Goal: Complete application form

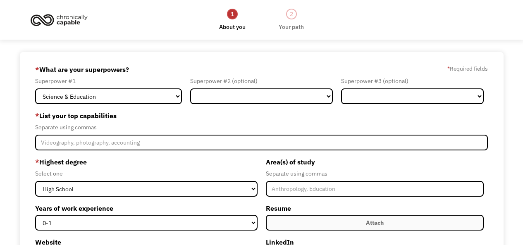
select select "Science & Education"
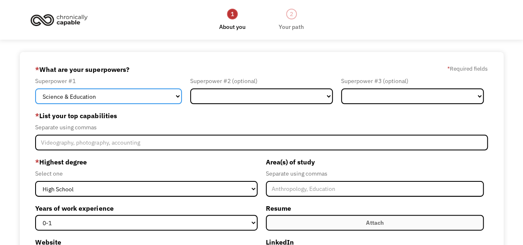
click at [148, 98] on select "Marketing Human Resources Finance Technology Operations Sales Industrial & Manu…" at bounding box center [108, 96] width 147 height 16
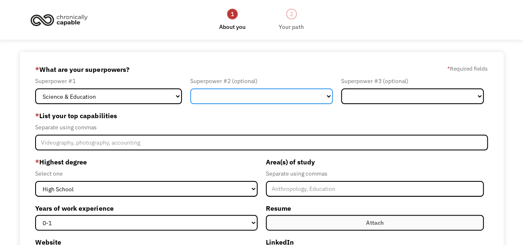
click at [219, 95] on select "Marketing Human Resources Finance Technology Operations Sales Industrial & Manu…" at bounding box center [261, 96] width 143 height 16
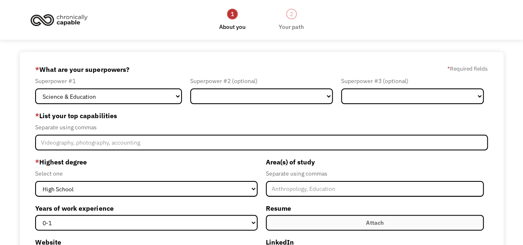
click at [238, 69] on div "* What are your superpowers? * Required fields" at bounding box center [261, 69] width 452 height 13
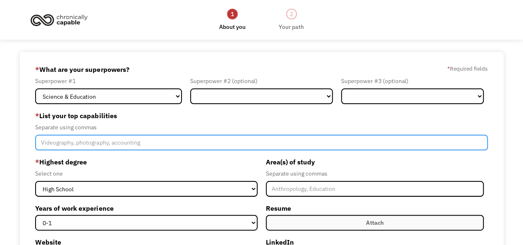
click at [59, 145] on input "Member-Create-Step1" at bounding box center [261, 143] width 452 height 16
click at [83, 145] on input "Historian, Researcher" at bounding box center [261, 143] width 452 height 16
type input "Historian, Researcher"
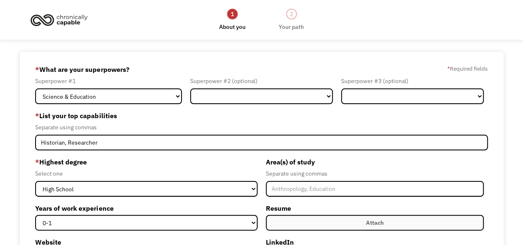
click at [99, 155] on form "68b621b16b945eeb36a27572 nmontero887@gmail.com Noé Montero Other * What are you…" at bounding box center [261, 219] width 452 height 313
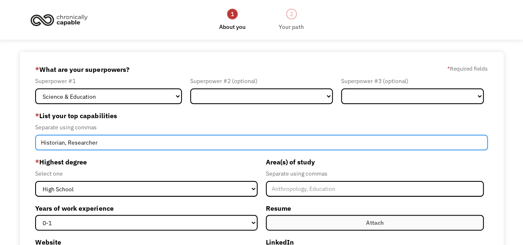
click at [101, 146] on input "Historian, Researcher" at bounding box center [261, 143] width 452 height 16
click at [24, 142] on div "68b621b16b945eeb36a27572 nmontero887@gmail.com Noé Montero Other * What are you…" at bounding box center [262, 219] width 484 height 335
paste input "Historian, Researcher"
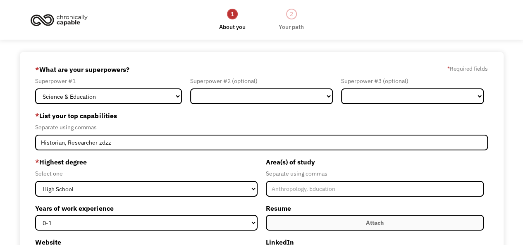
click at [126, 163] on label "* Highest degree" at bounding box center [146, 161] width 222 height 13
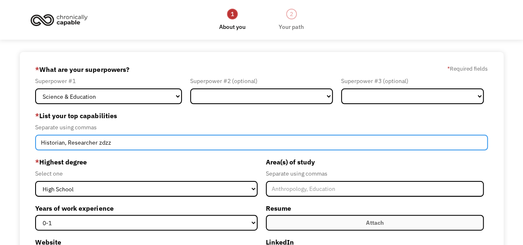
drag, startPoint x: 112, startPoint y: 144, endPoint x: 98, endPoint y: 144, distance: 14.1
click at [98, 144] on input "Historian, Researcher zdzz" at bounding box center [261, 143] width 452 height 16
click at [88, 143] on input "Historian, Researcher" at bounding box center [261, 143] width 452 height 16
click at [103, 145] on input "Historian, Researcher" at bounding box center [261, 143] width 452 height 16
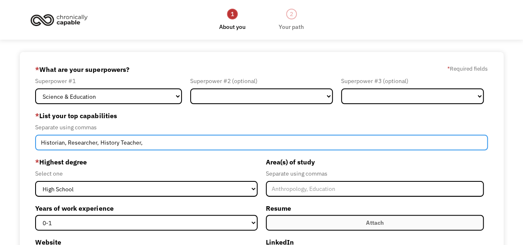
click at [162, 146] on input "Historian, Researcher, History Teacher," at bounding box center [261, 143] width 452 height 16
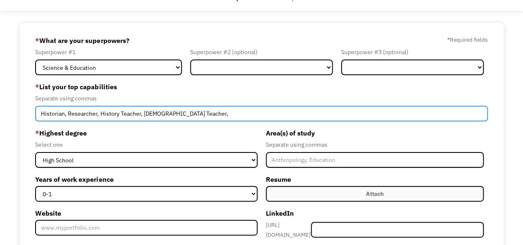
scroll to position [41, 0]
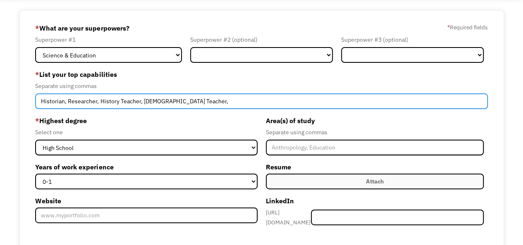
type input "Historian, Researcher, History Teacher, French Teacher,"
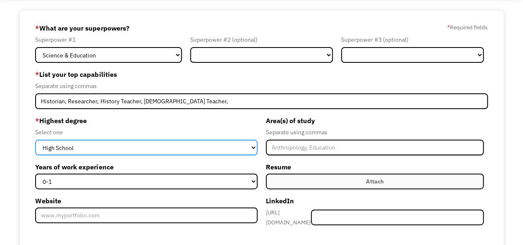
click at [167, 143] on select "High School Associates Bachelors Master's PhD" at bounding box center [146, 148] width 222 height 16
select select "bachelors"
click at [35, 140] on select "High School Associates Bachelors Master's PhD" at bounding box center [146, 148] width 222 height 16
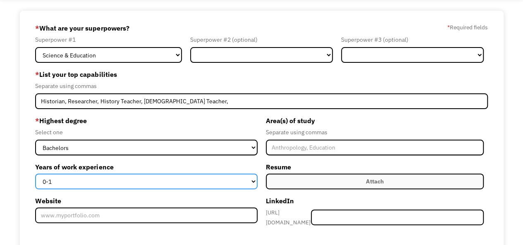
click at [110, 181] on select "0-1 2-4 5-10 11-15 15+" at bounding box center [146, 182] width 222 height 16
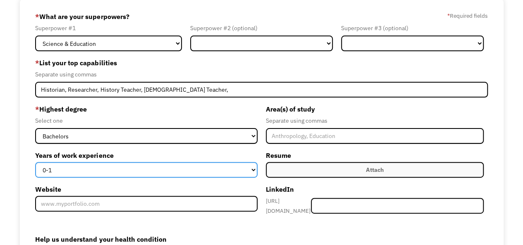
scroll to position [83, 0]
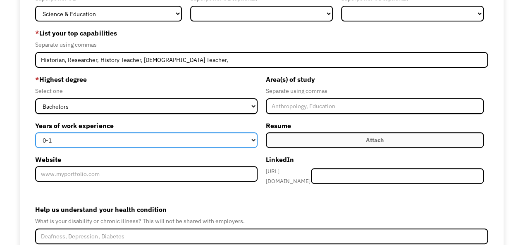
click at [101, 144] on select "0-1 2-4 5-10 11-15 15+" at bounding box center [146, 140] width 222 height 16
select select "5-10"
click at [35, 132] on select "0-1 2-4 5-10 11-15 15+" at bounding box center [146, 140] width 222 height 16
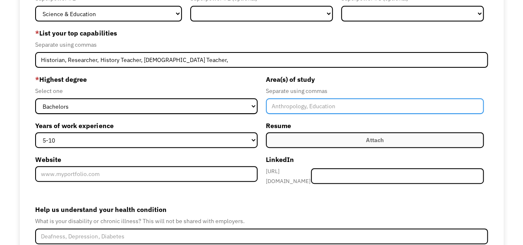
click at [285, 110] on input "Member-Create-Step1" at bounding box center [375, 106] width 218 height 16
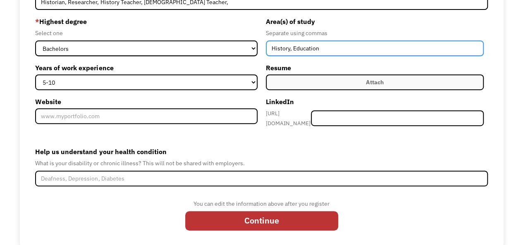
scroll to position [150, 0]
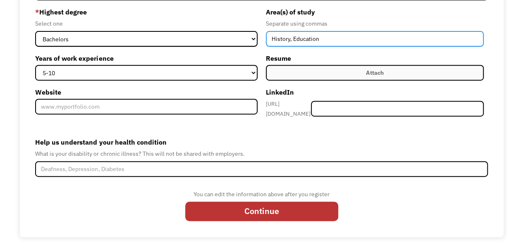
type input "History, Education"
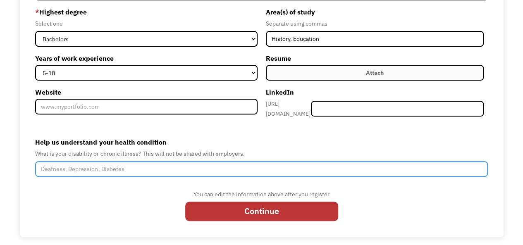
click at [124, 168] on input "Help us understand your health condition" at bounding box center [261, 169] width 452 height 16
type input "Fibromalgya"
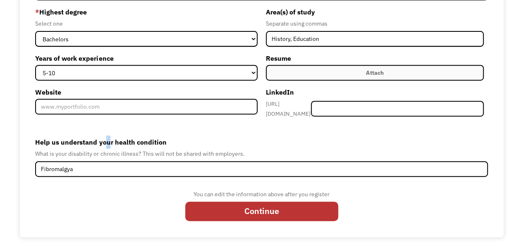
click at [107, 144] on label "Help us understand your health condition" at bounding box center [261, 142] width 452 height 13
click at [97, 189] on div "You can edit the information above after you register Continue" at bounding box center [261, 207] width 452 height 37
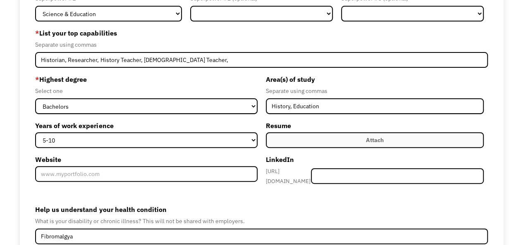
scroll to position [0, 0]
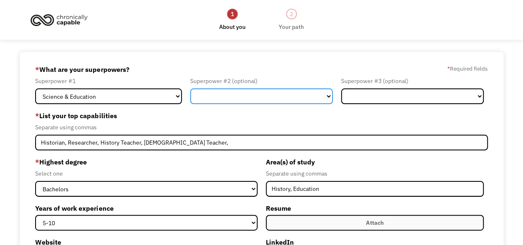
click at [228, 93] on select "Marketing Human Resources Finance Technology Operations Sales Industrial & Manu…" at bounding box center [261, 96] width 143 height 16
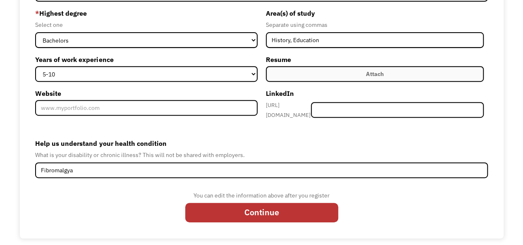
scroll to position [150, 0]
